Goal: Transaction & Acquisition: Subscribe to service/newsletter

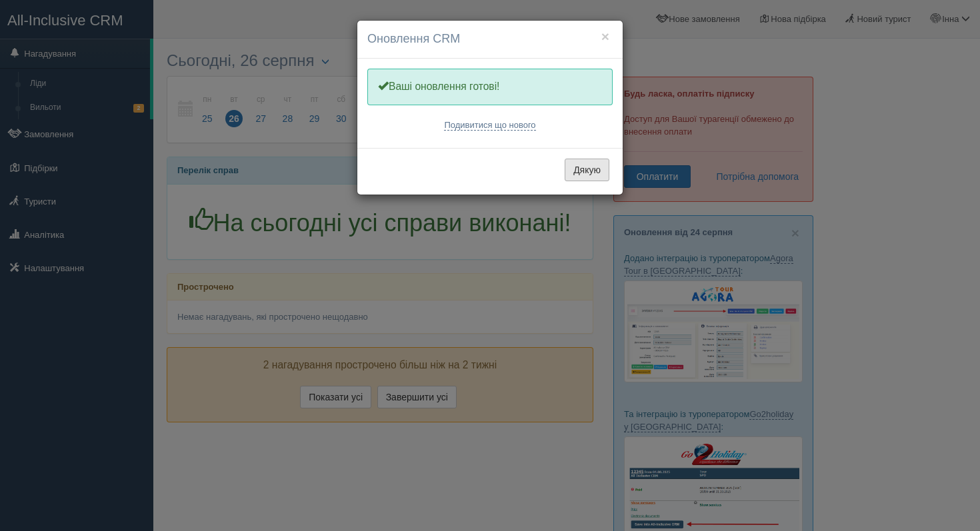
click at [582, 169] on button "Дякую" at bounding box center [587, 170] width 45 height 23
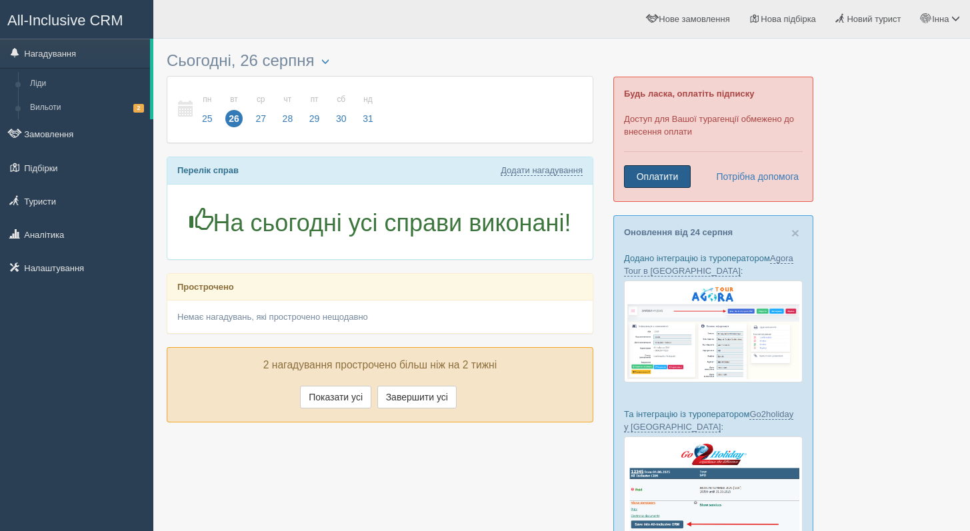
click at [640, 175] on link "Оплатити" at bounding box center [657, 176] width 67 height 23
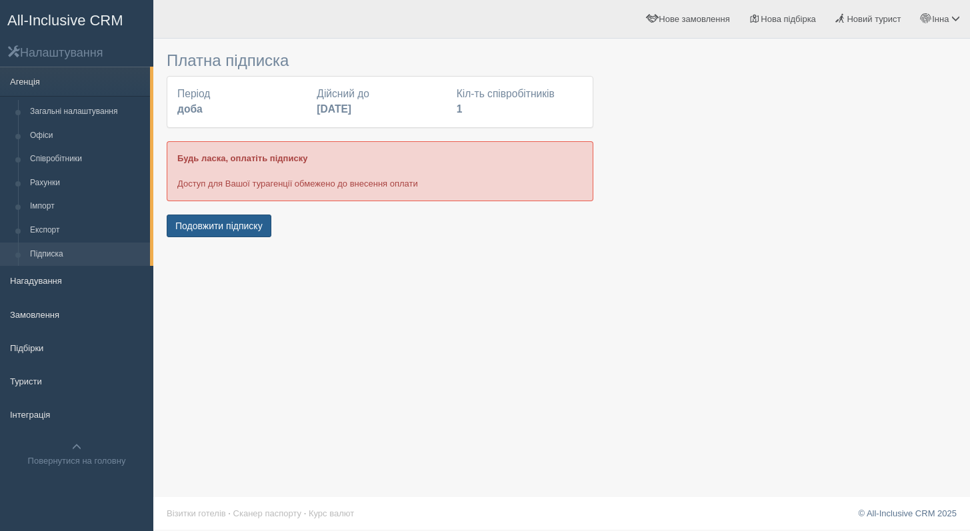
click at [243, 226] on button "Подовжити підписку" at bounding box center [219, 226] width 105 height 23
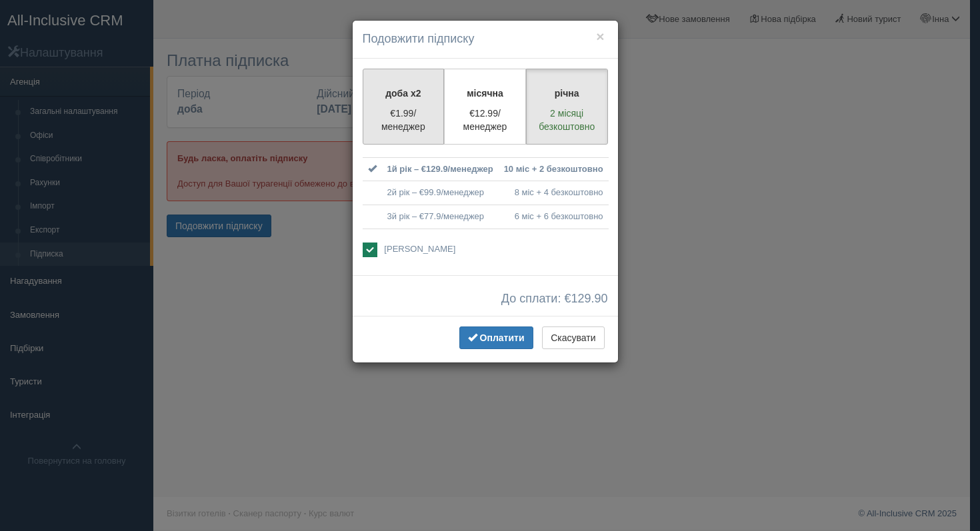
click at [423, 133] on label "доба x2 €1.99/менеджер" at bounding box center [404, 107] width 82 height 76
radio input "true"
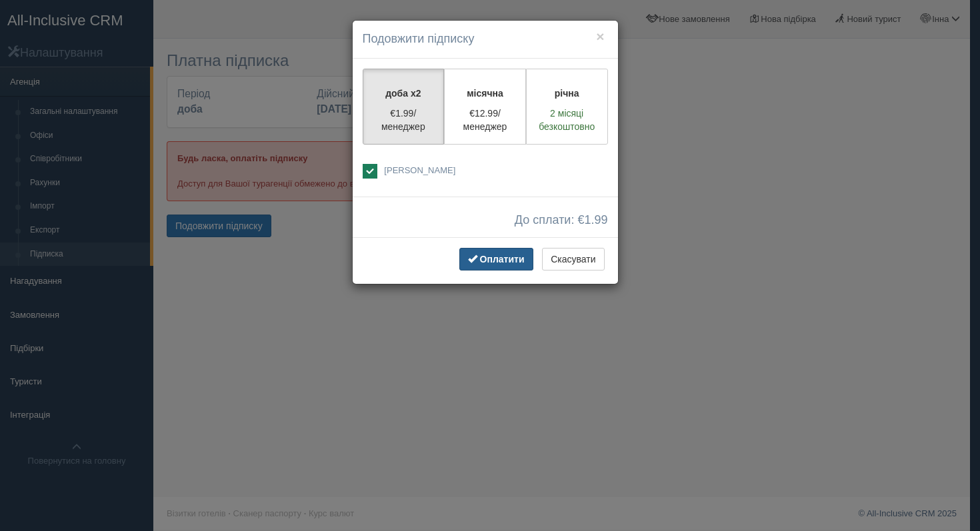
click at [480, 257] on span "Оплатити" at bounding box center [502, 259] width 45 height 11
